Goal: Information Seeking & Learning: Learn about a topic

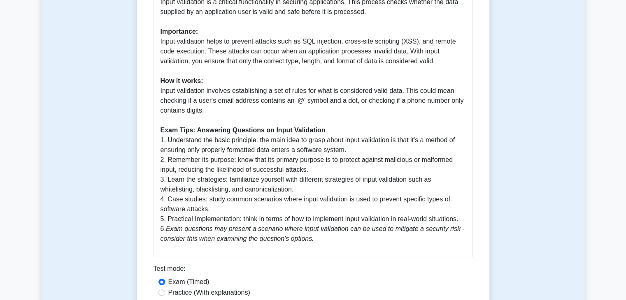
scroll to position [298, 0]
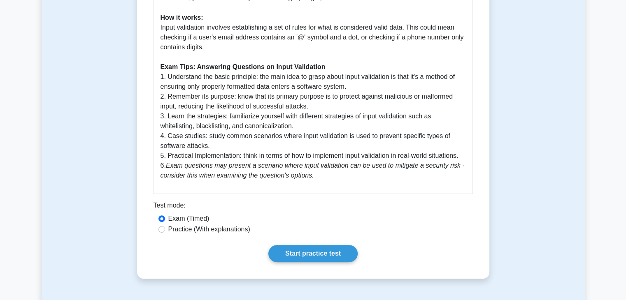
click at [165, 225] on div "Practice (With explanations)" at bounding box center [312, 230] width 309 height 10
click at [158, 226] on input "Practice (With explanations)" at bounding box center [161, 229] width 7 height 7
radio input "true"
click at [316, 256] on div "Input Validation 5 minutes 5 Questions Guide: Input Validation on CompTIA Secur…" at bounding box center [313, 30] width 346 height 490
click at [313, 247] on link "Start practice test" at bounding box center [312, 253] width 89 height 17
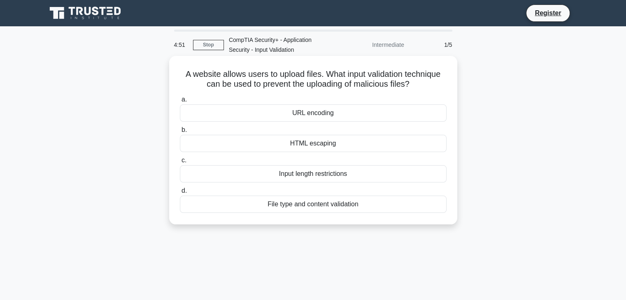
click at [272, 200] on div "File type and content validation" at bounding box center [313, 204] width 267 height 17
click at [180, 194] on input "d. File type and content validation" at bounding box center [180, 190] width 0 height 5
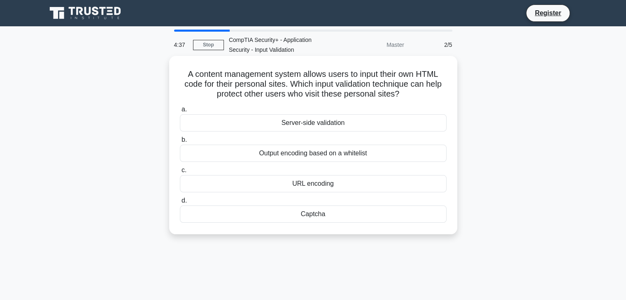
click at [294, 182] on div "URL encoding" at bounding box center [313, 183] width 267 height 17
click at [180, 173] on input "c. URL encoding" at bounding box center [180, 170] width 0 height 5
